Goal: Transaction & Acquisition: Purchase product/service

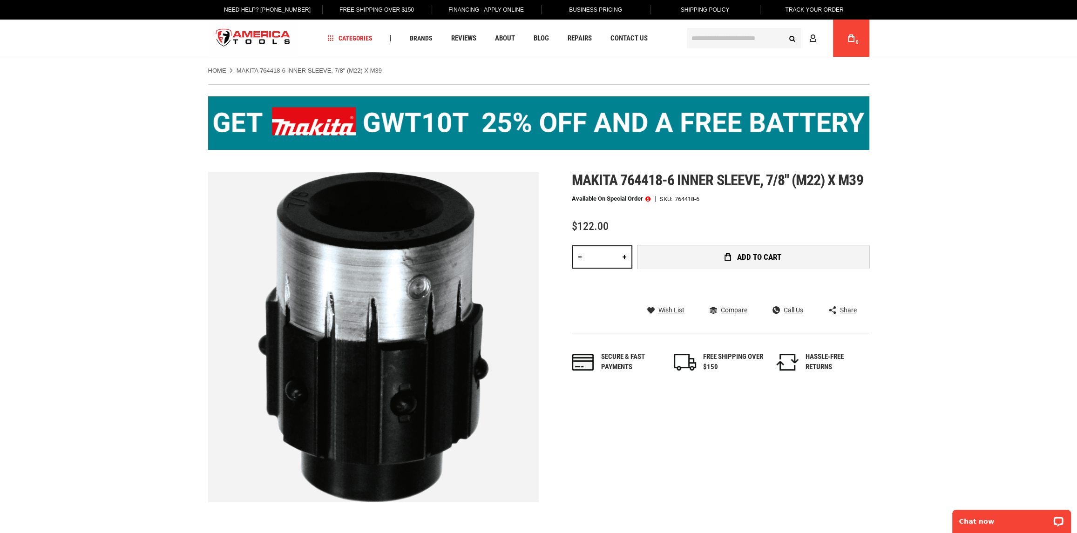
click at [808, 252] on button "Add to Cart" at bounding box center [753, 256] width 232 height 23
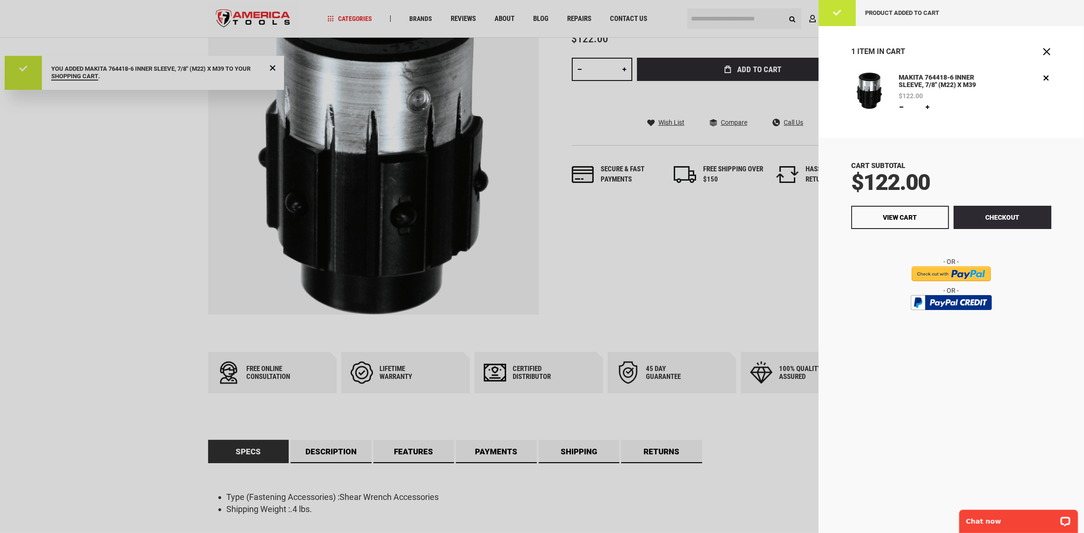
click at [758, 281] on div at bounding box center [542, 266] width 1084 height 533
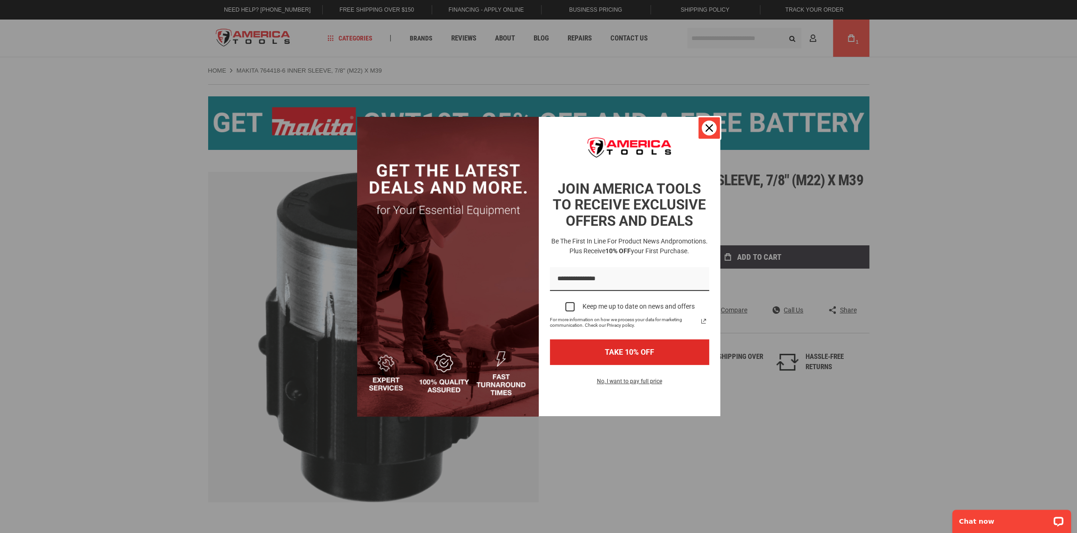
click at [705, 125] on icon "close icon" at bounding box center [708, 127] width 7 height 7
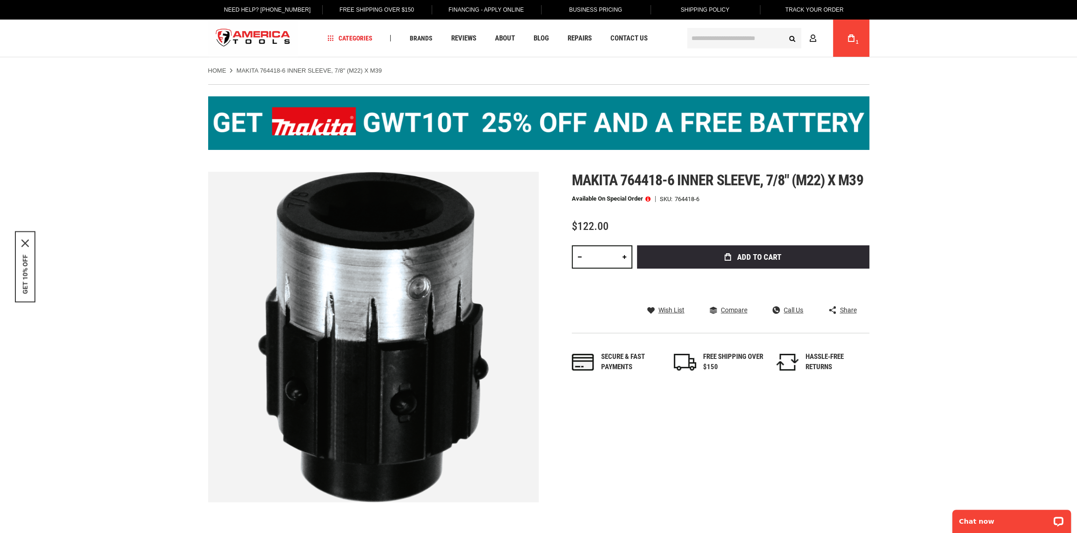
click at [704, 30] on input "text" at bounding box center [744, 38] width 114 height 20
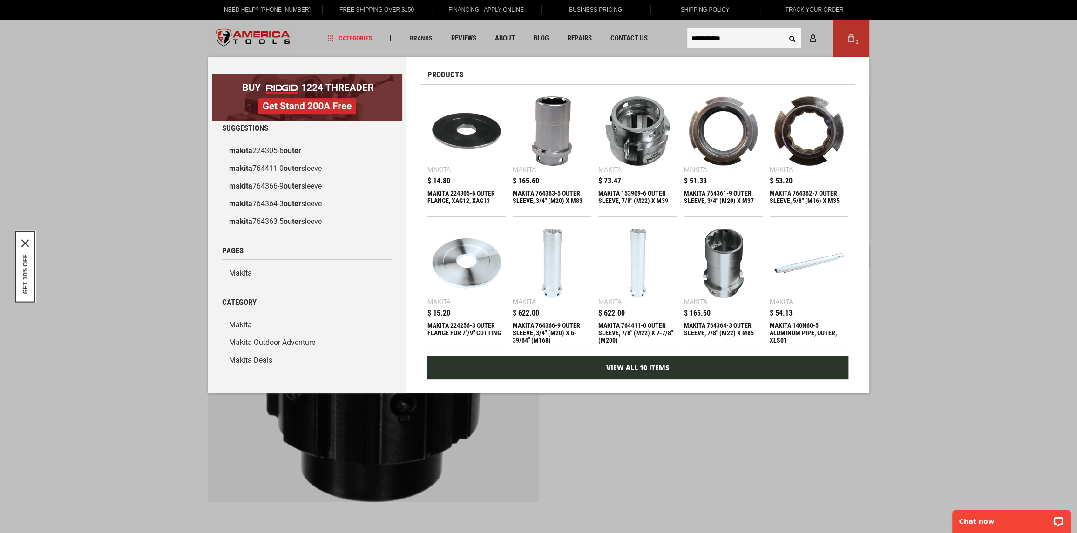
type input "**********"
click at [669, 367] on link "View All 10 Items" at bounding box center [637, 367] width 421 height 23
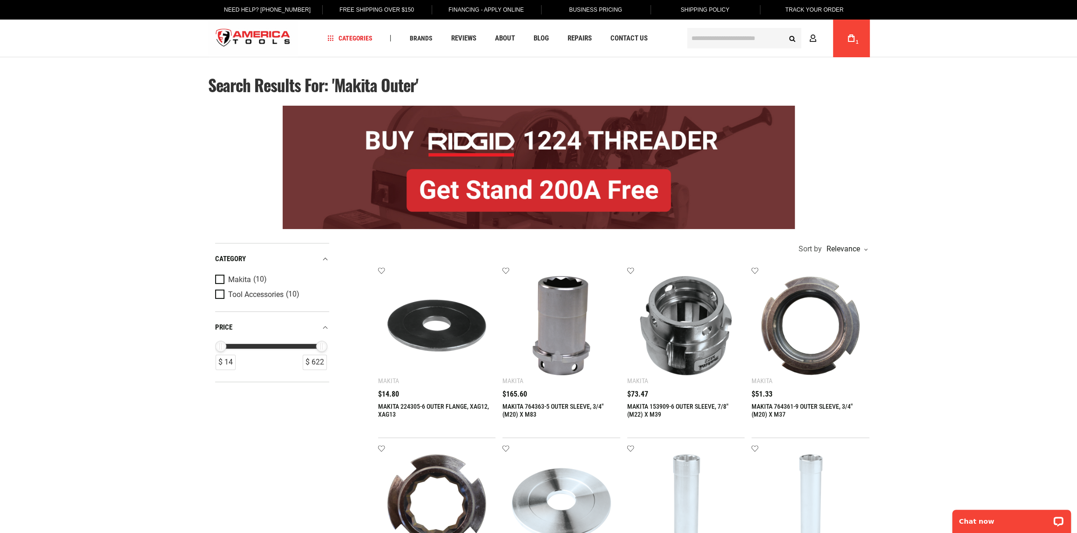
click at [721, 37] on input "text" at bounding box center [744, 38] width 114 height 20
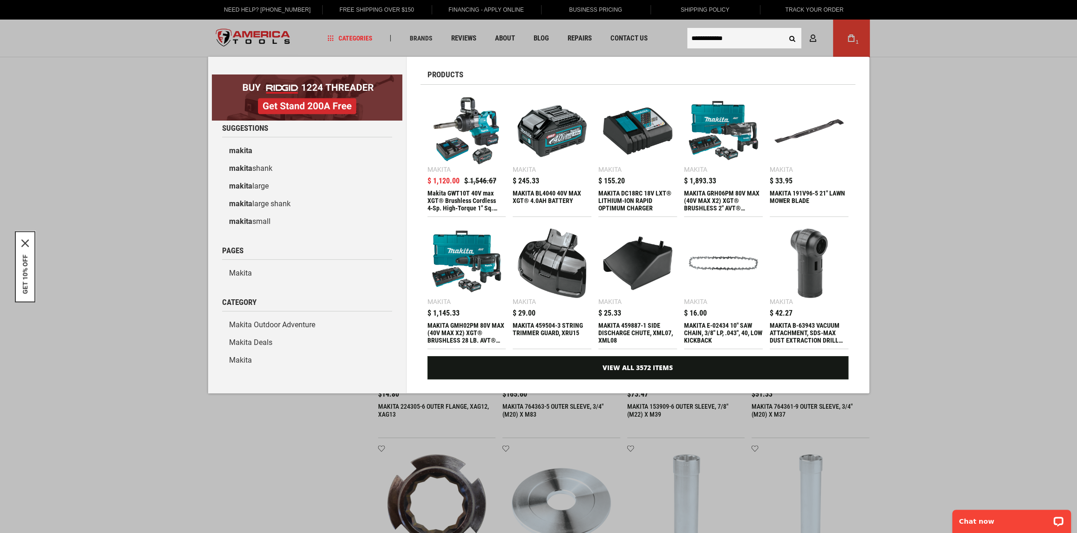
type input "**********"
click at [783, 29] on button "Search" at bounding box center [792, 38] width 18 height 18
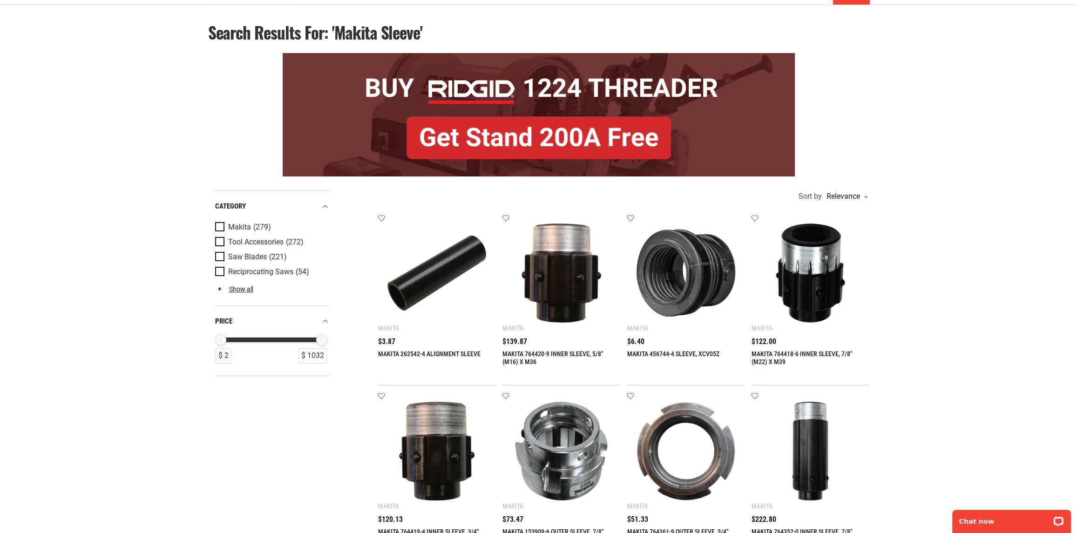
scroll to position [140, 0]
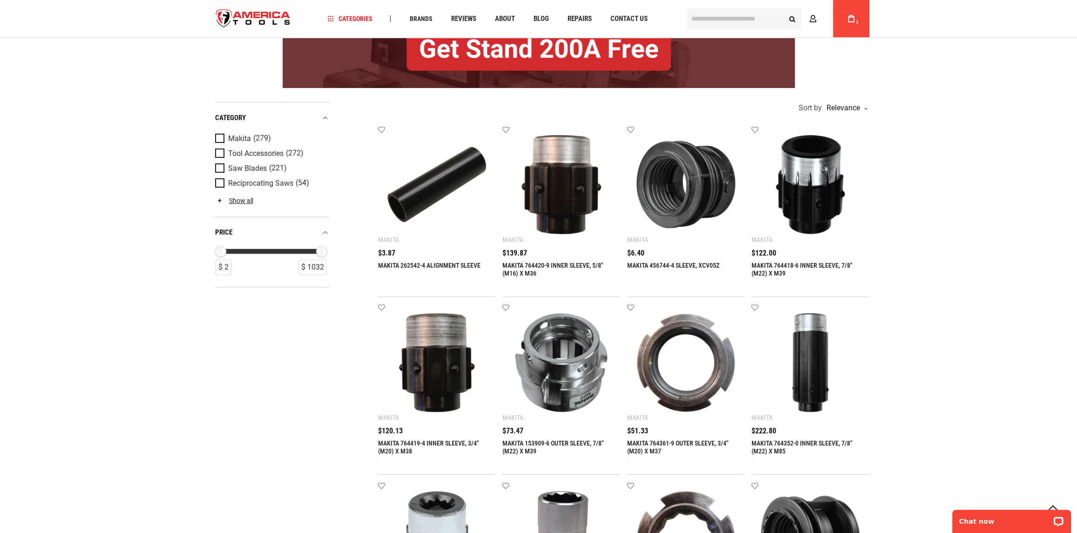
click at [547, 224] on img at bounding box center [561, 184] width 99 height 99
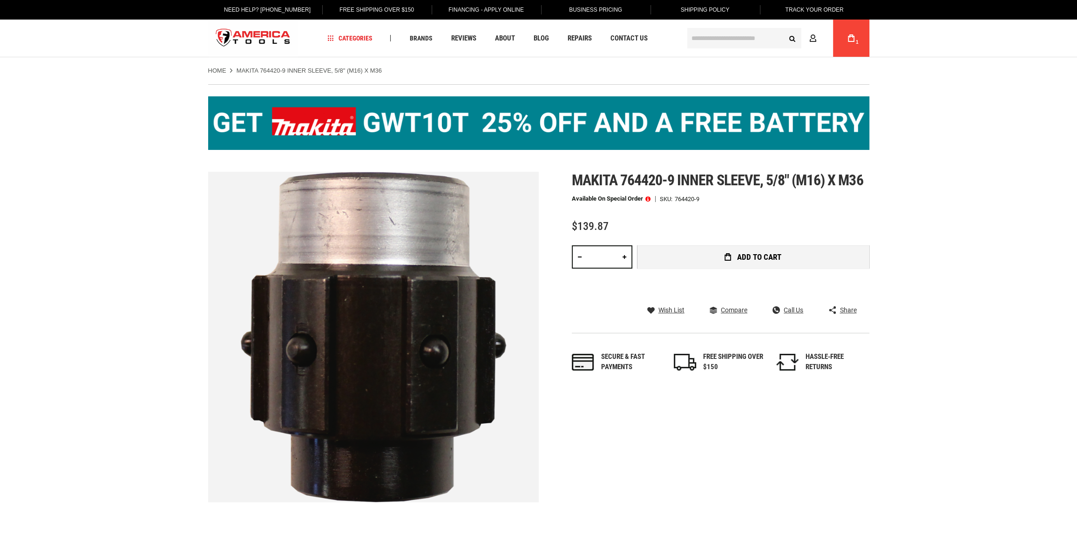
click at [741, 257] on span "Add to Cart" at bounding box center [759, 257] width 44 height 8
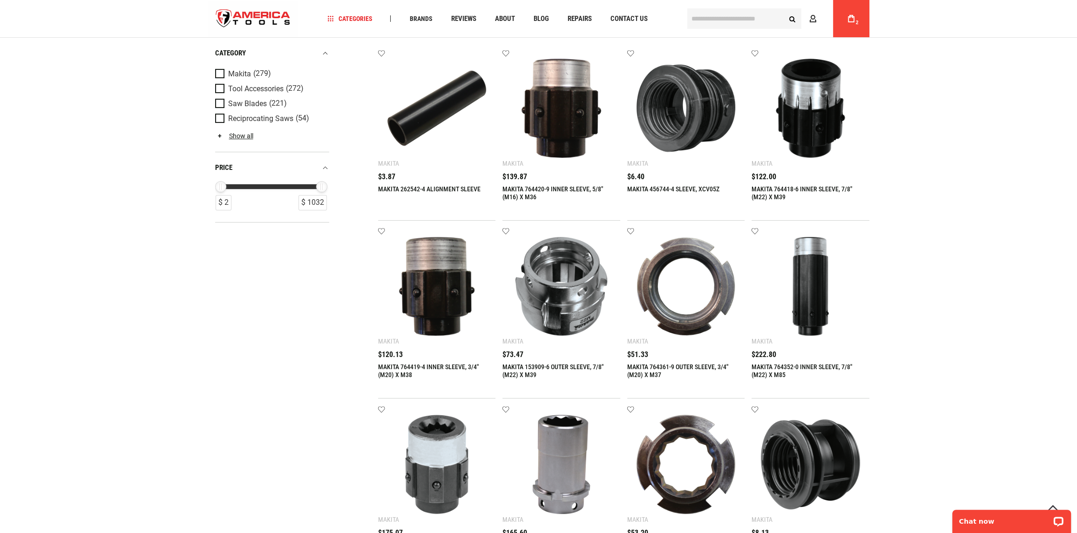
scroll to position [233, 0]
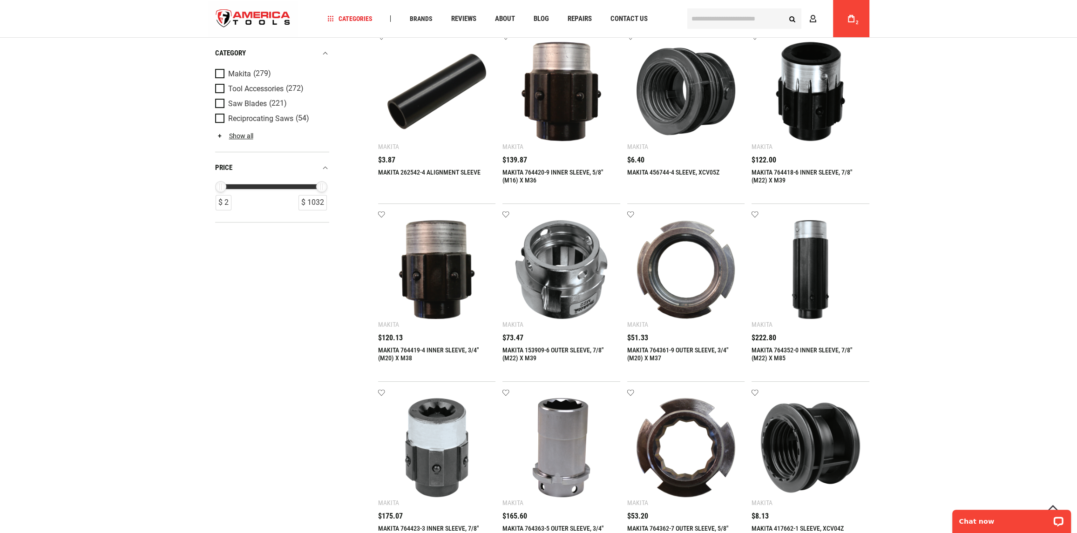
click at [568, 284] on img at bounding box center [561, 269] width 99 height 99
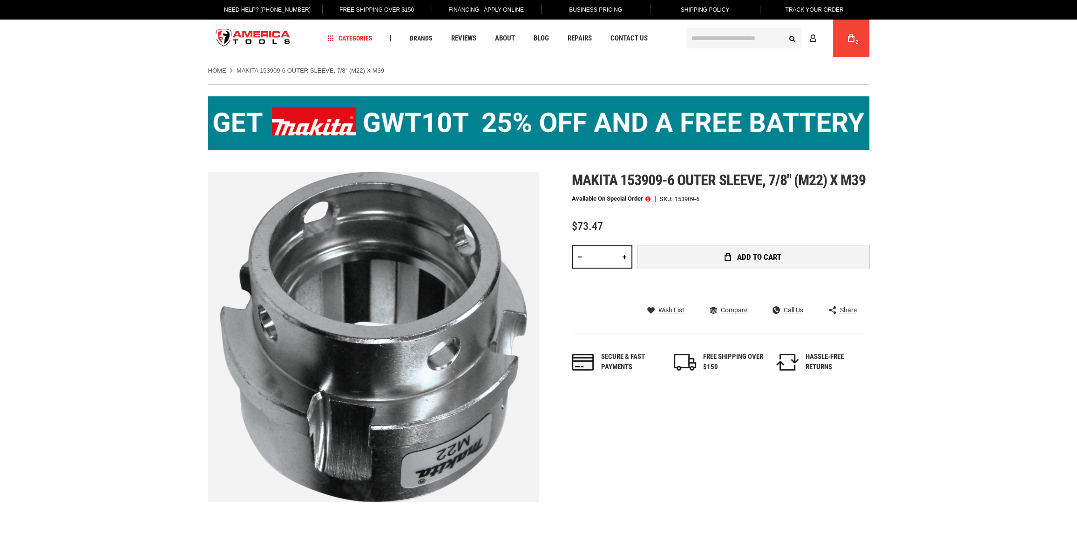
click at [722, 249] on button "Add to Cart" at bounding box center [753, 256] width 232 height 23
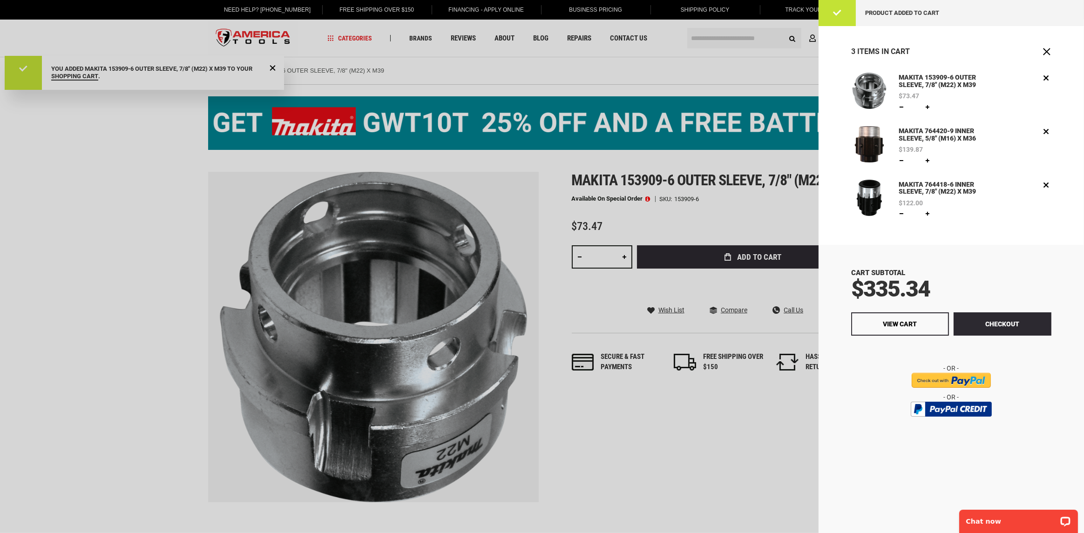
click at [689, 89] on div at bounding box center [542, 266] width 1084 height 533
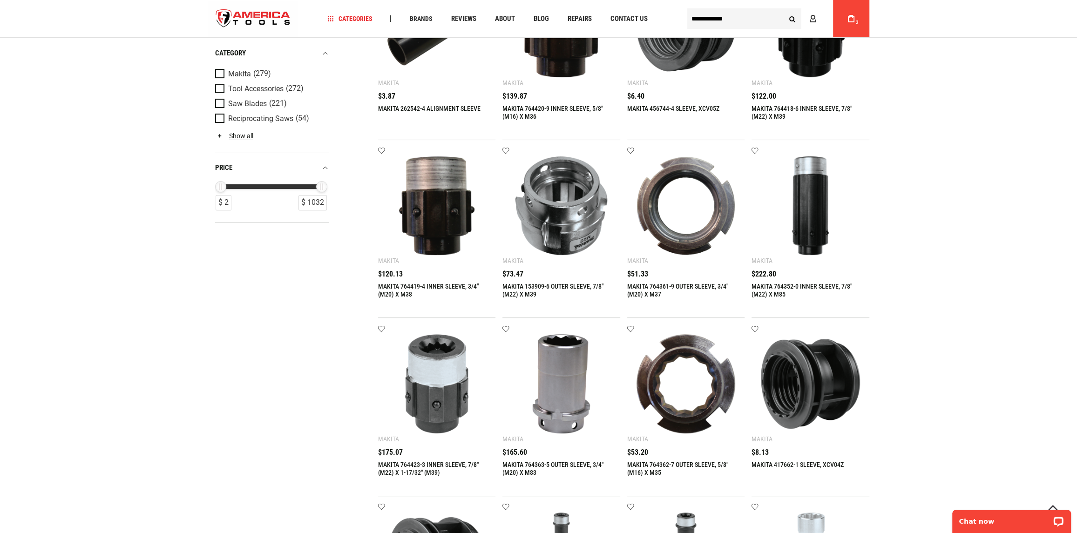
scroll to position [326, 0]
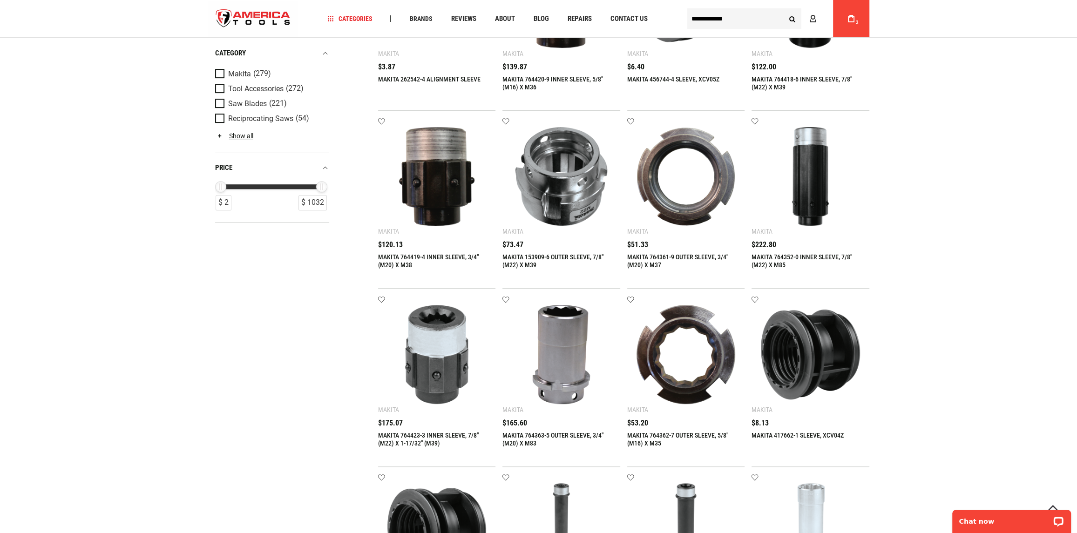
click at [687, 361] on img at bounding box center [685, 354] width 99 height 99
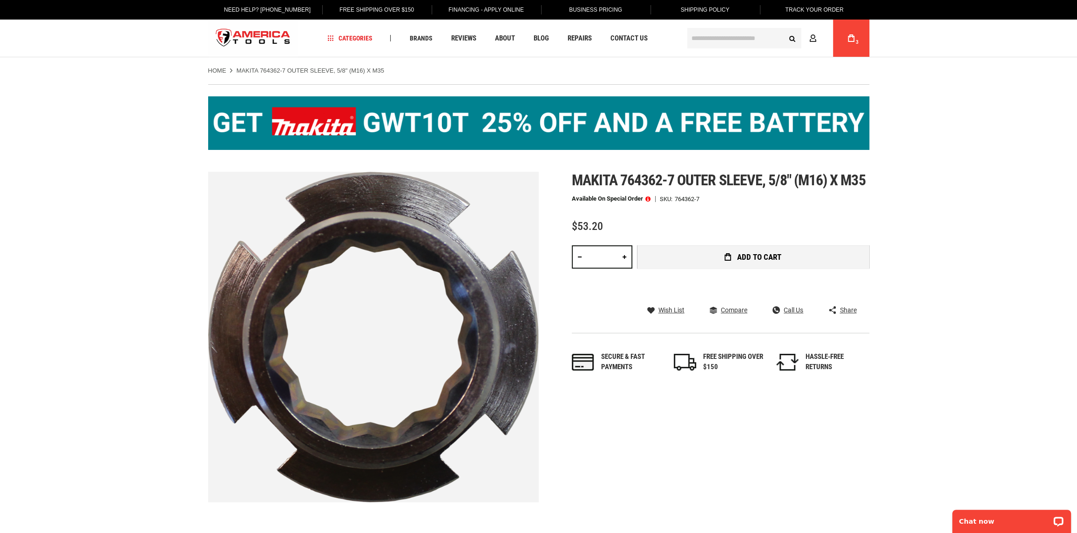
click at [754, 256] on span "Add to Cart" at bounding box center [759, 257] width 44 height 8
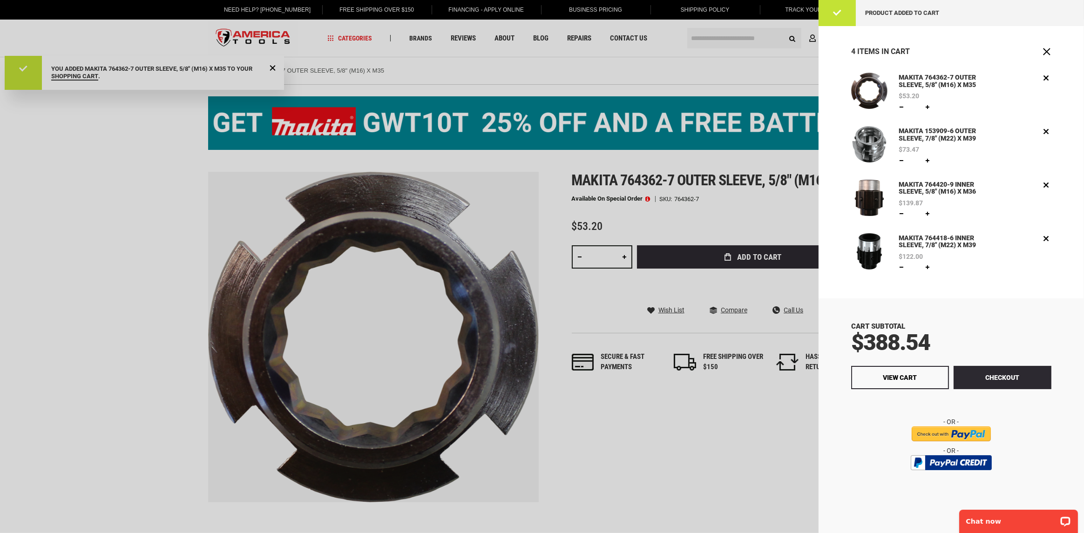
click at [785, 436] on div at bounding box center [542, 266] width 1084 height 533
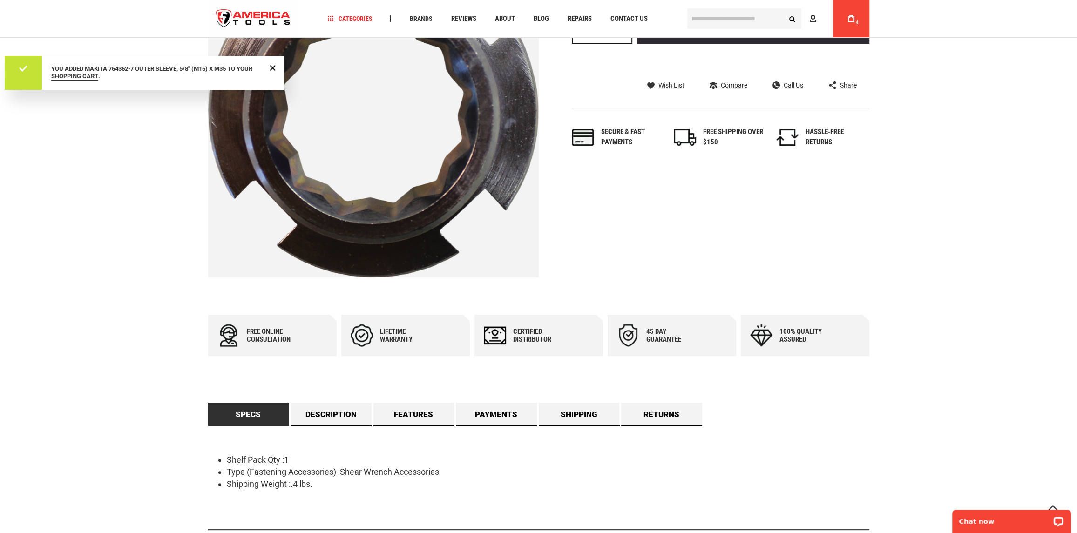
scroll to position [326, 0]
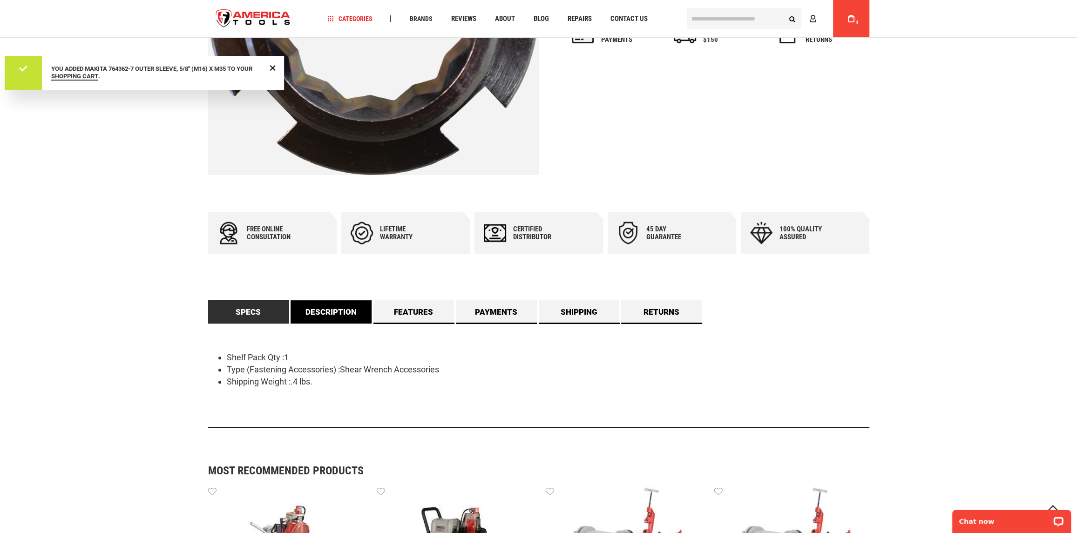
click at [351, 309] on link "Description" at bounding box center [330, 311] width 81 height 23
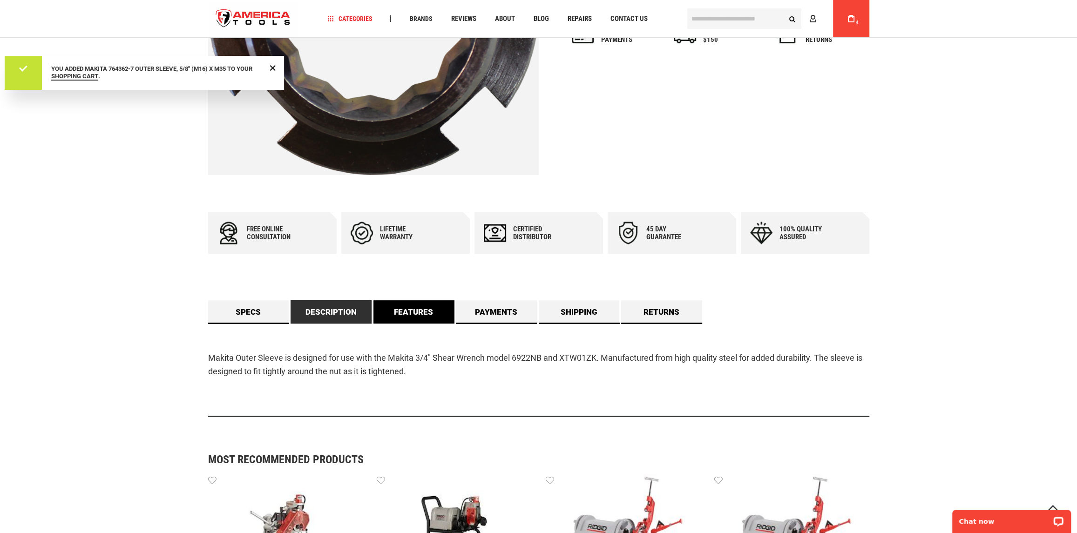
click at [412, 312] on link "Features" at bounding box center [413, 311] width 81 height 23
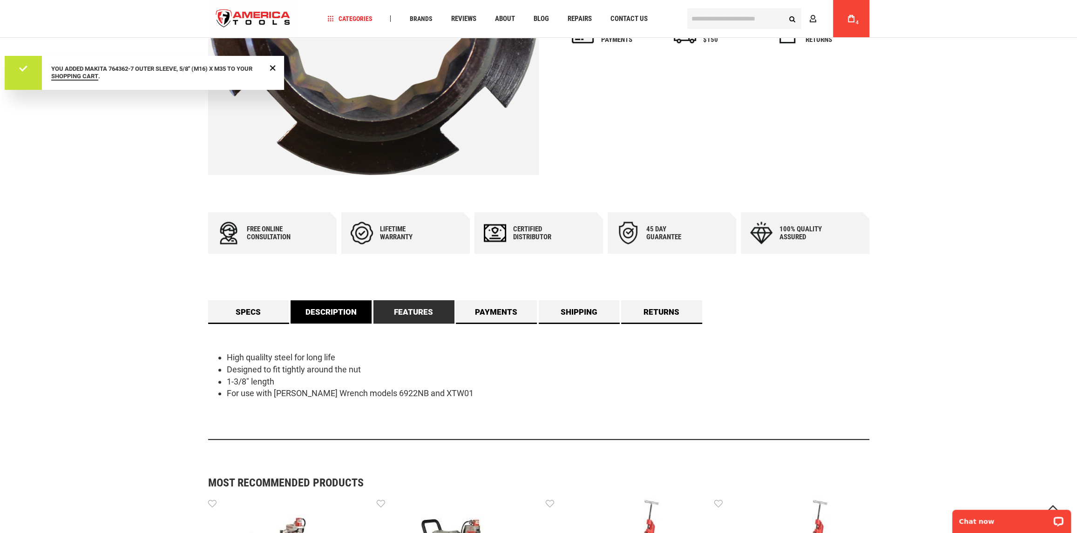
click at [327, 302] on link "Description" at bounding box center [330, 311] width 81 height 23
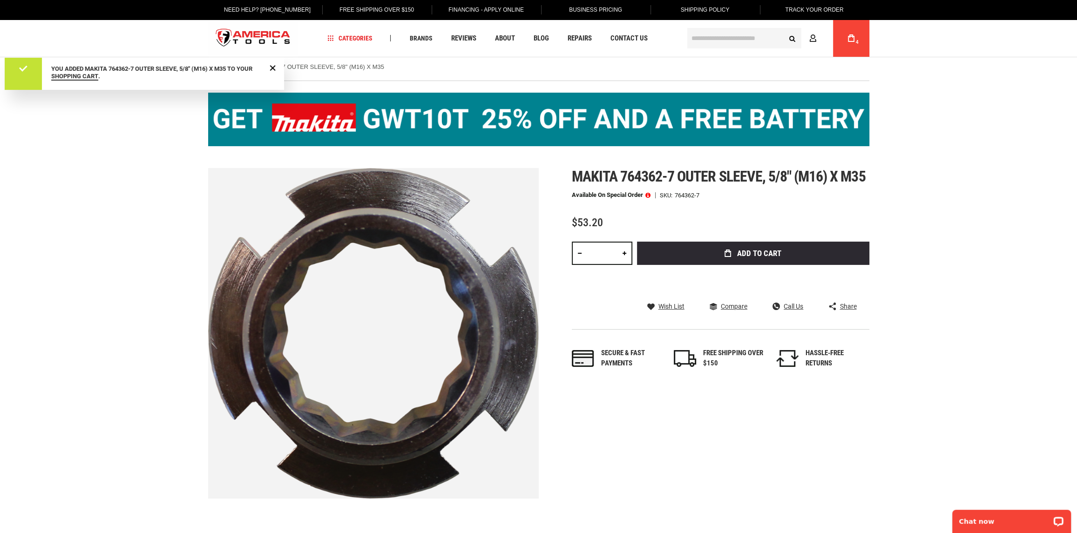
scroll to position [0, 0]
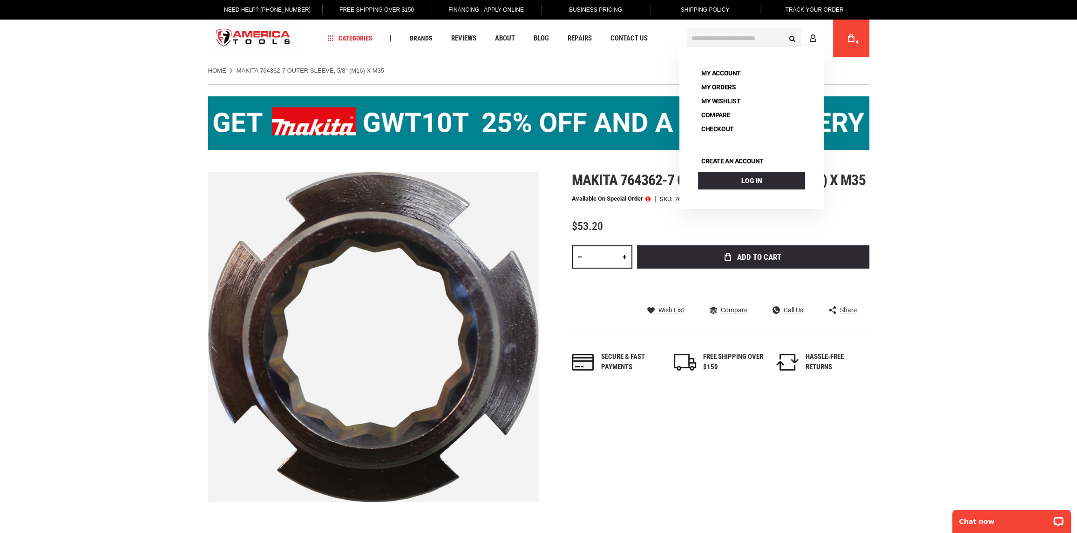
click at [857, 39] on link "My Cart 4" at bounding box center [851, 38] width 18 height 37
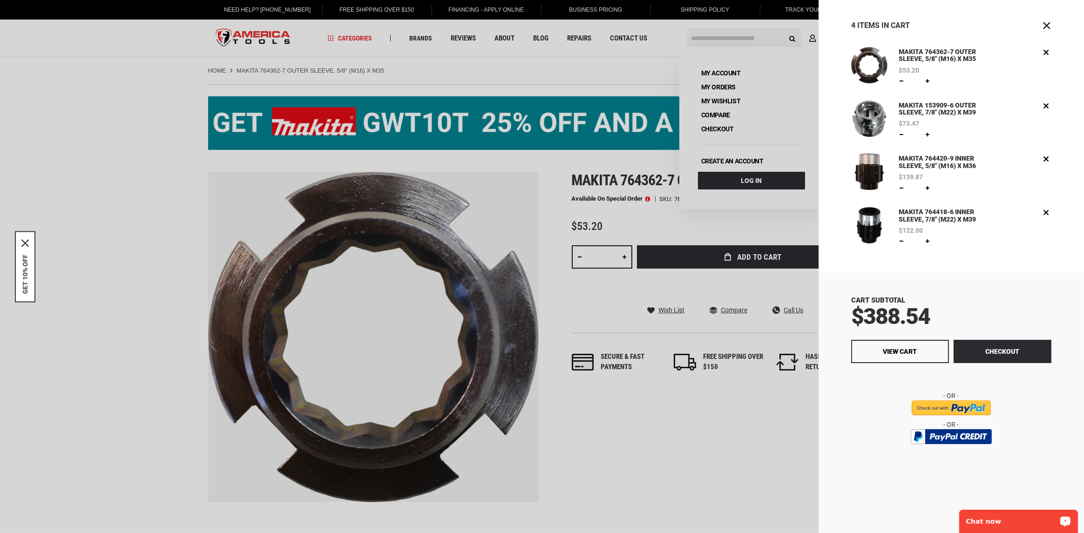
click at [785, 216] on div at bounding box center [542, 266] width 1084 height 533
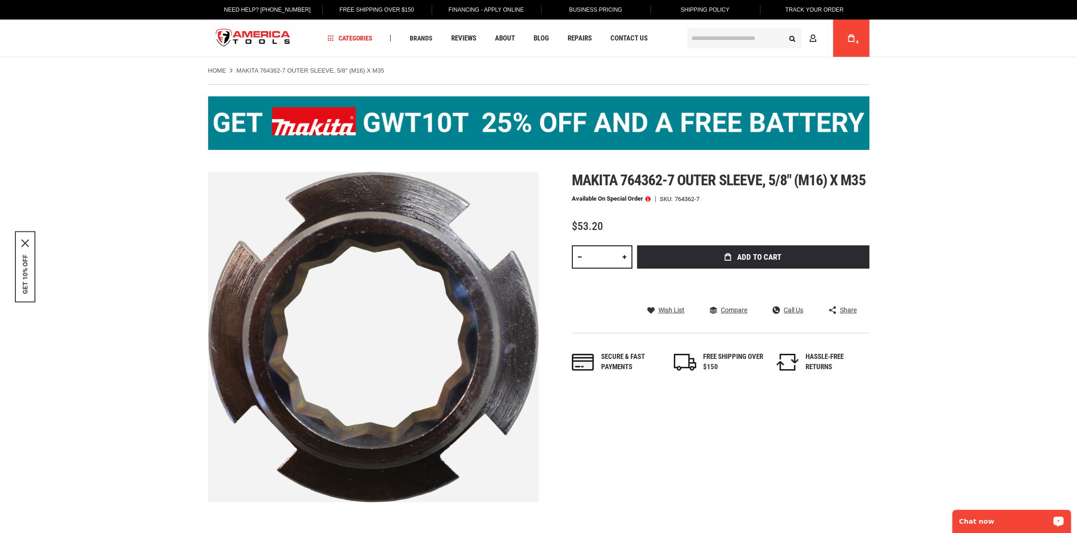
click at [847, 26] on link "My Cart 4" at bounding box center [851, 38] width 18 height 37
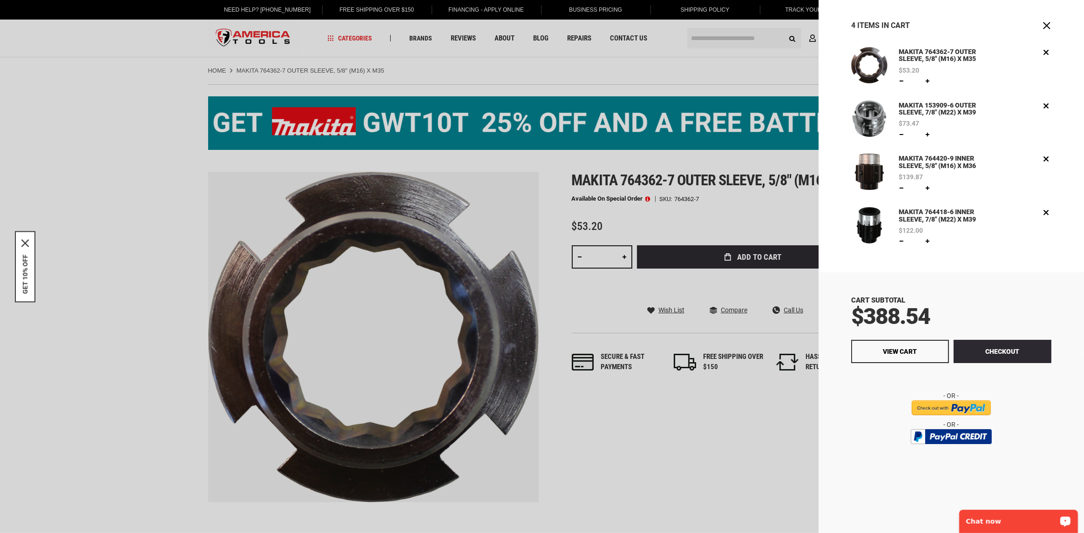
click at [473, 74] on div at bounding box center [542, 266] width 1084 height 533
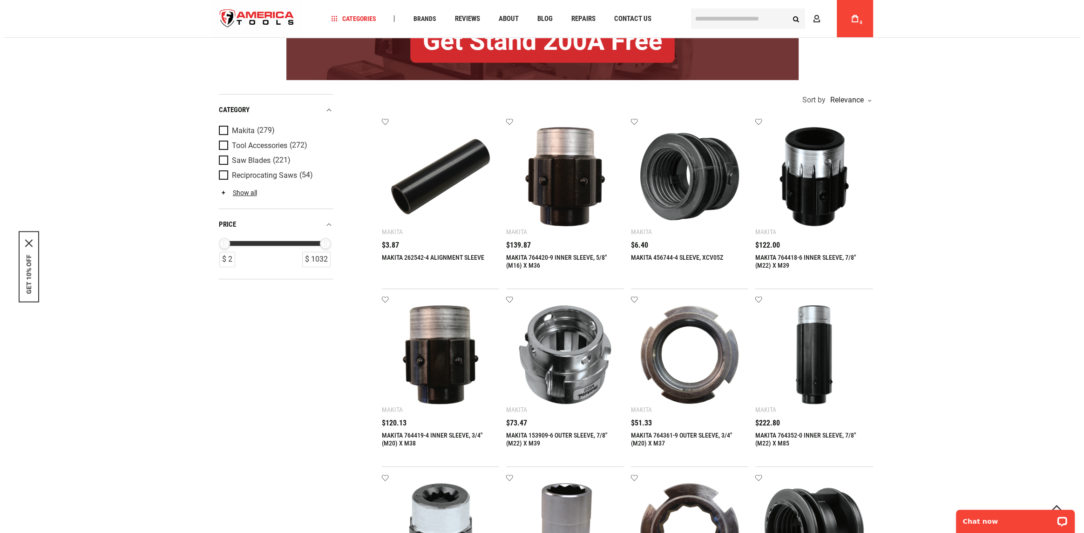
scroll to position [186, 0]
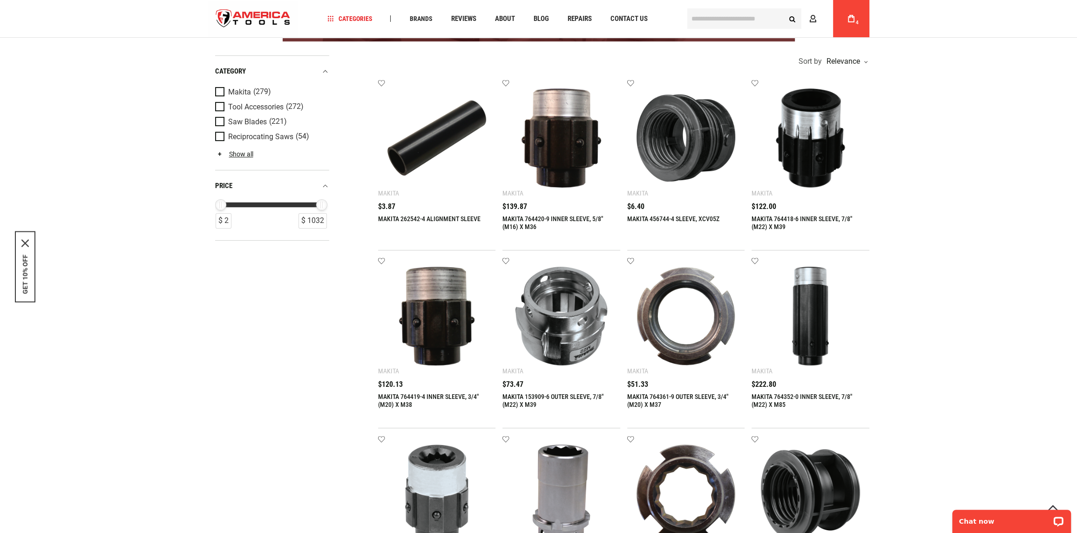
click at [844, 15] on link "My Cart 4" at bounding box center [851, 18] width 18 height 37
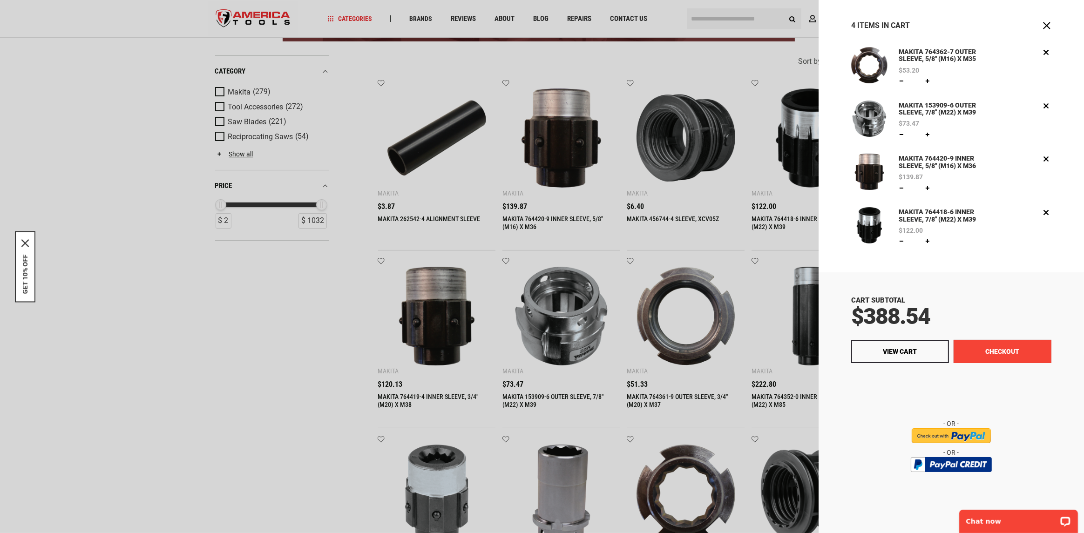
click at [1012, 348] on button "Checkout" at bounding box center [1002, 351] width 98 height 23
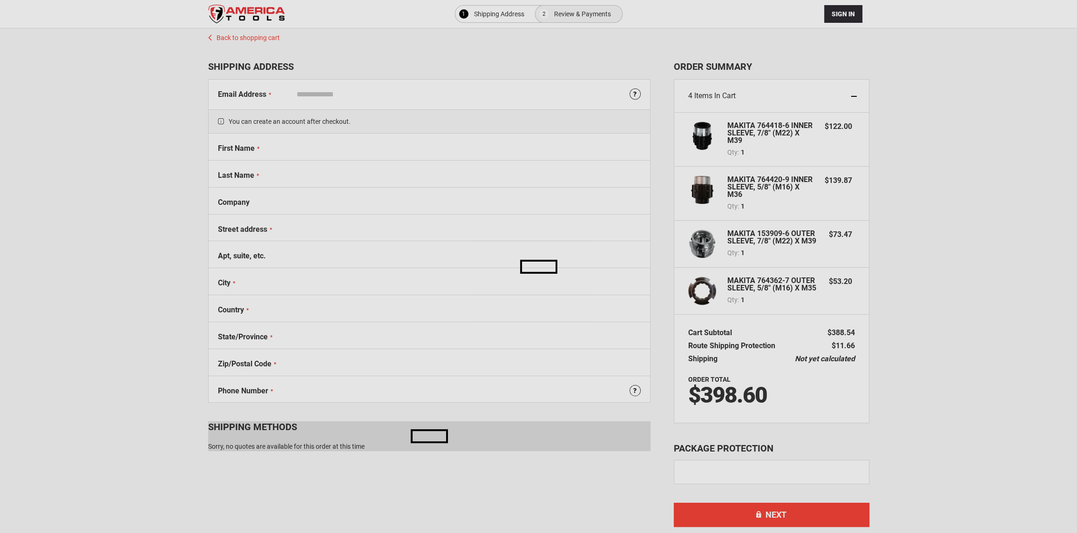
select select "**"
